Goal: Task Accomplishment & Management: Manage account settings

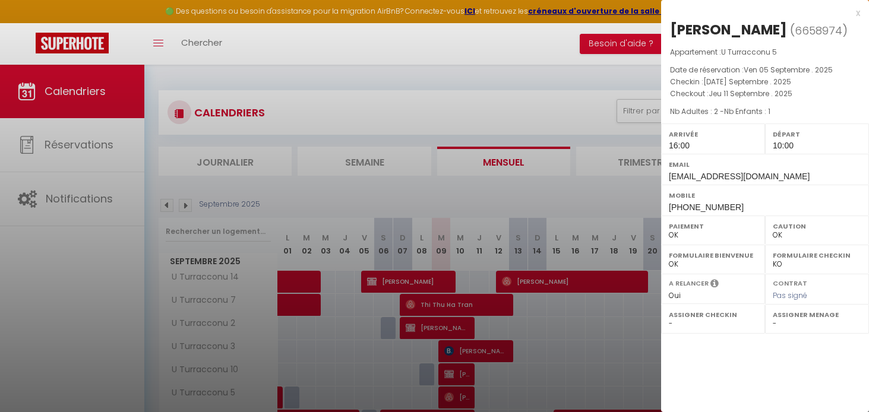
select select "0"
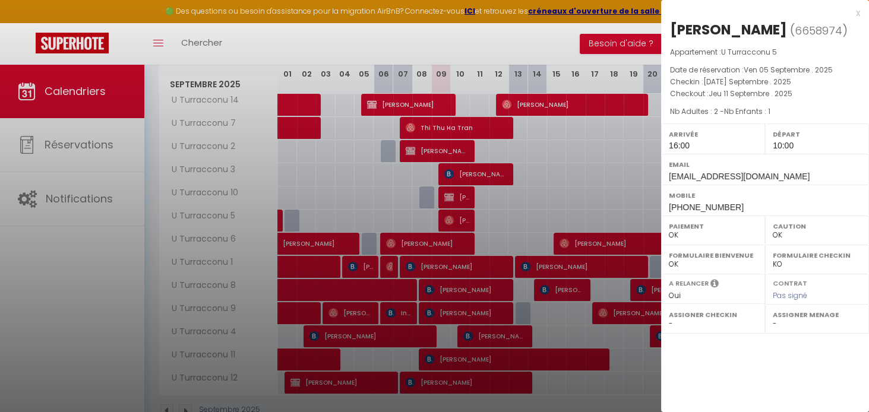
drag, startPoint x: 858, startPoint y: 11, endPoint x: 660, endPoint y: 154, distance: 244.7
click at [858, 11] on div "x" at bounding box center [760, 13] width 199 height 14
select select
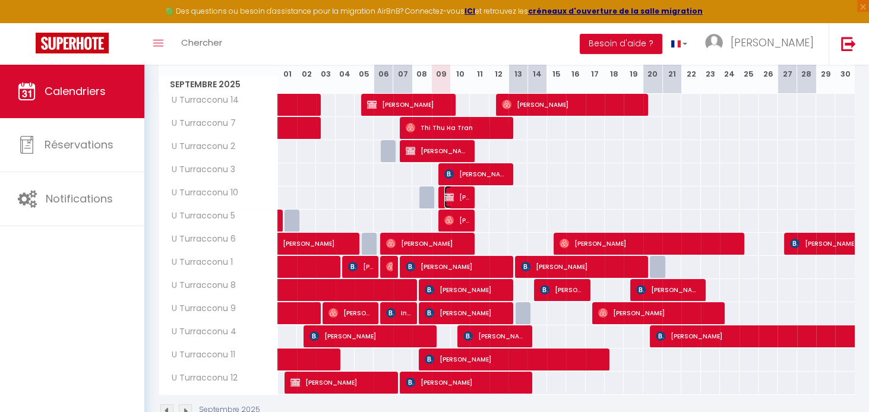
click at [457, 194] on span "[PERSON_NAME]" at bounding box center [457, 197] width 26 height 23
select select
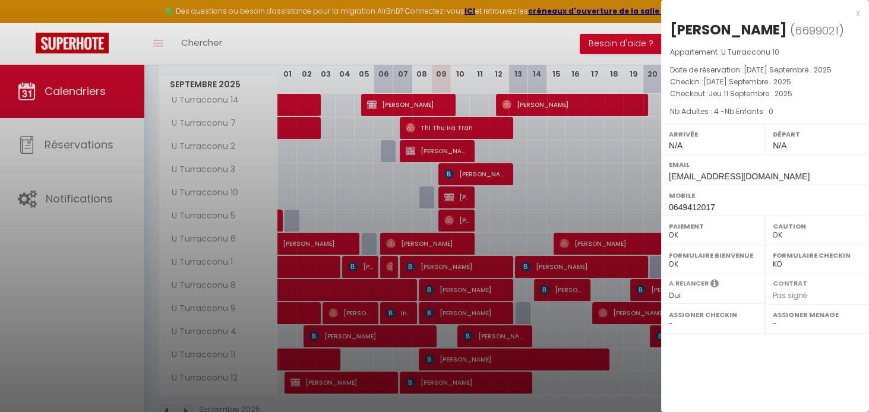
click at [860, 8] on div "x [PERSON_NAME] ( 6699021 ) Appartement : U Turracconu 10 Date de réservation :…" at bounding box center [765, 110] width 208 height 221
click at [854, 12] on div "x" at bounding box center [760, 13] width 199 height 14
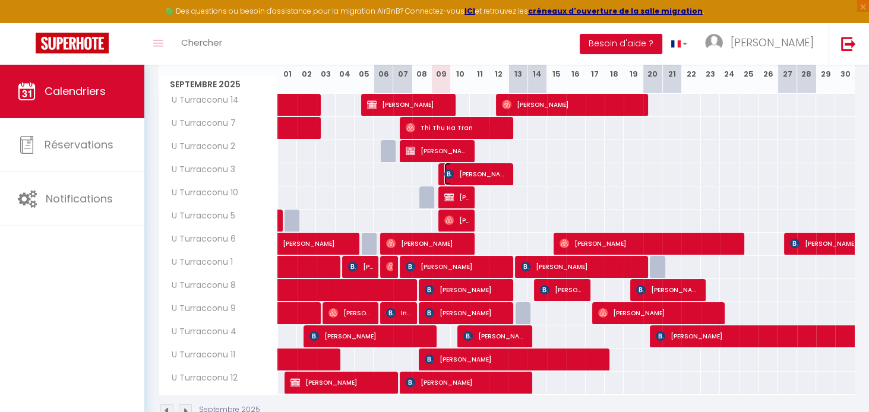
click at [460, 169] on span "[PERSON_NAME]" at bounding box center [476, 174] width 64 height 23
select select "KO"
select select "1"
select select
